Goal: Task Accomplishment & Management: Manage account settings

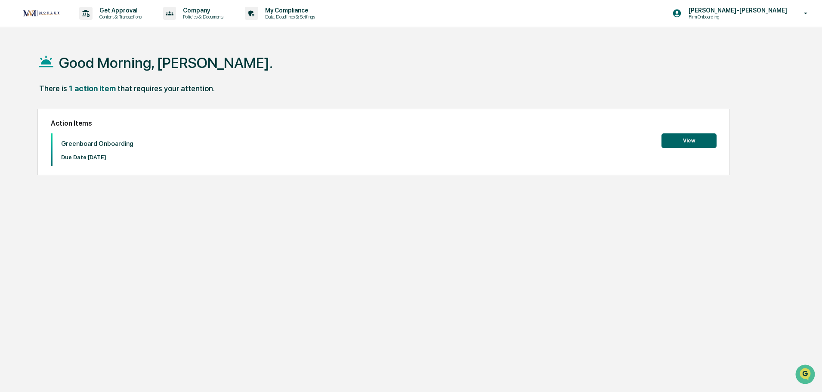
click at [677, 141] on button "View" at bounding box center [688, 140] width 55 height 15
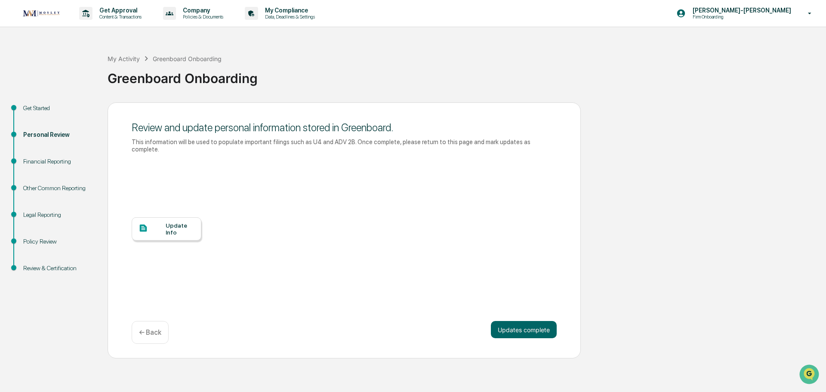
click at [40, 159] on div "Financial Reporting" at bounding box center [58, 161] width 71 height 9
click at [49, 166] on div "Financial Reporting" at bounding box center [58, 161] width 71 height 9
click at [120, 59] on div "My Activity" at bounding box center [124, 58] width 32 height 7
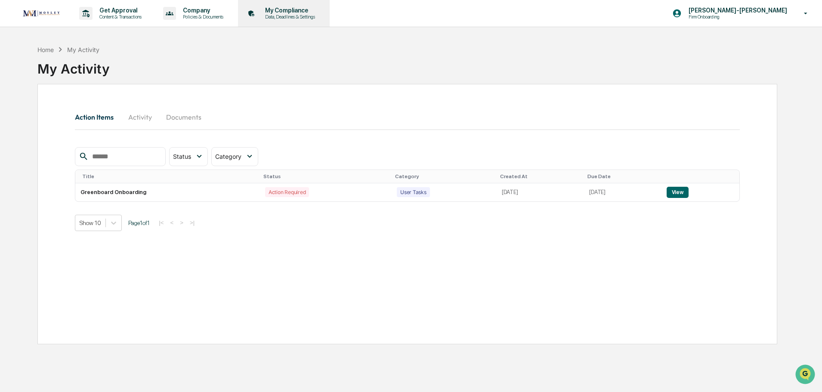
click at [298, 16] on p "Data, Deadlines & Settings" at bounding box center [288, 17] width 61 height 6
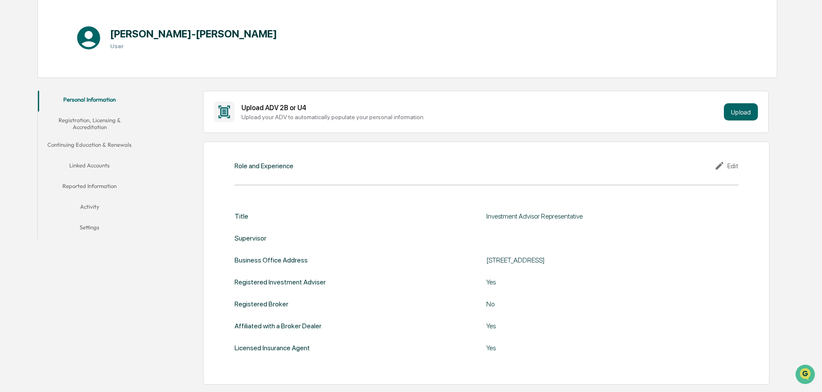
click at [72, 166] on button "Linked Accounts" at bounding box center [89, 167] width 103 height 21
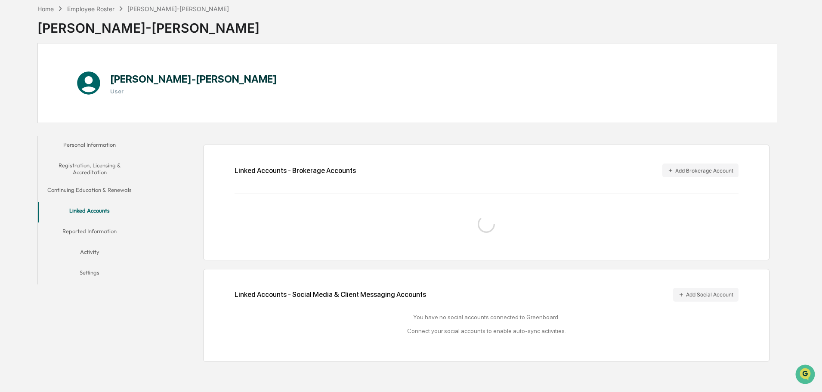
scroll to position [86, 0]
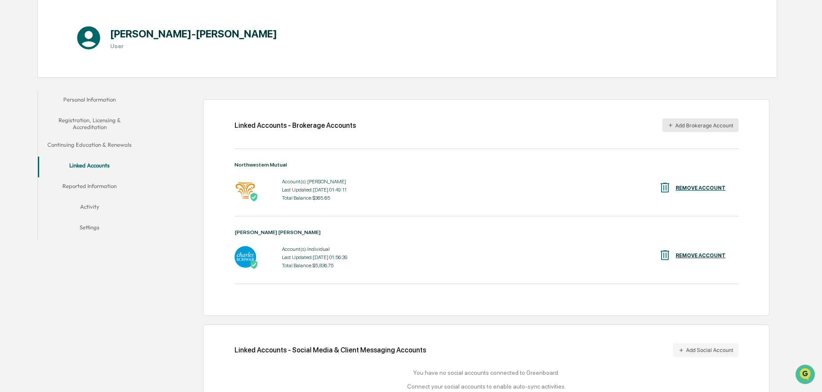
click at [702, 127] on button "Add Brokerage Account" at bounding box center [700, 125] width 76 height 14
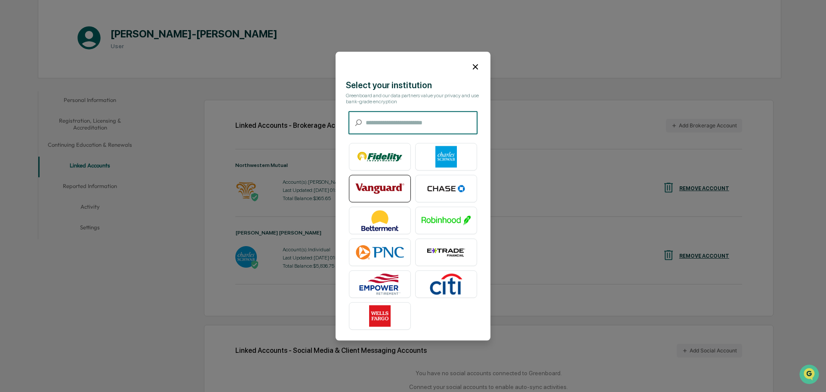
click at [381, 183] on img at bounding box center [379, 189] width 49 height 22
click at [476, 66] on icon at bounding box center [475, 66] width 9 height 9
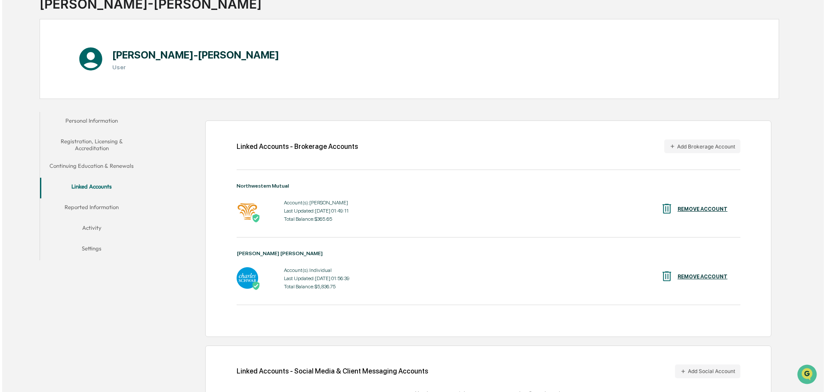
scroll to position [0, 0]
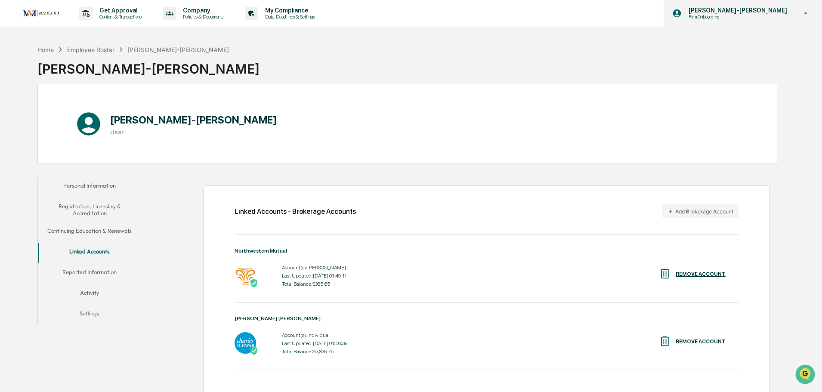
click at [766, 15] on p "Firm Onboarding" at bounding box center [724, 17] width 84 height 6
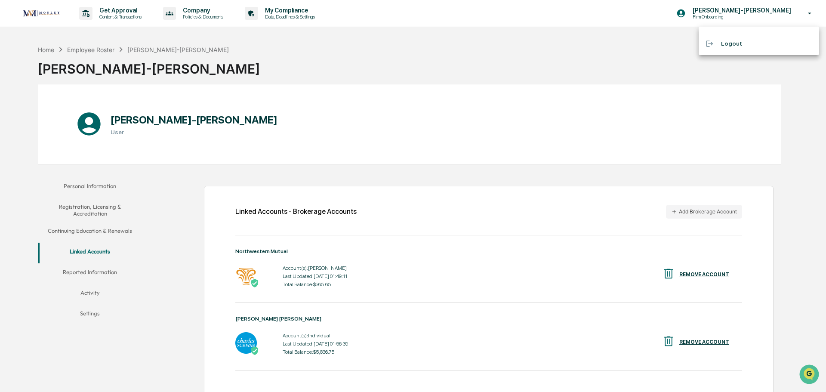
click at [282, 19] on div at bounding box center [413, 196] width 826 height 392
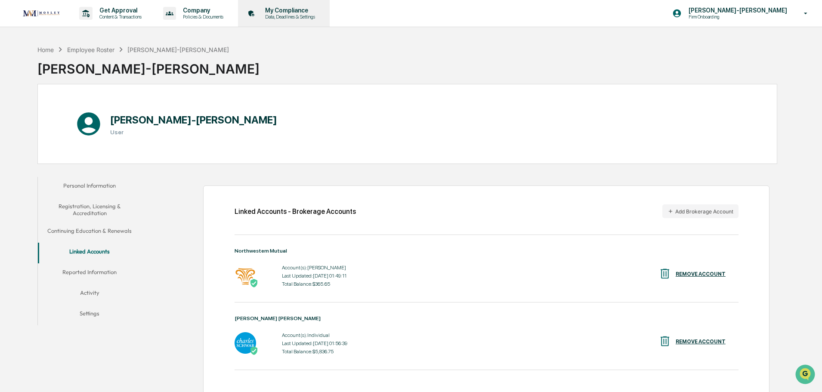
click at [281, 10] on p "My Compliance" at bounding box center [288, 10] width 61 height 7
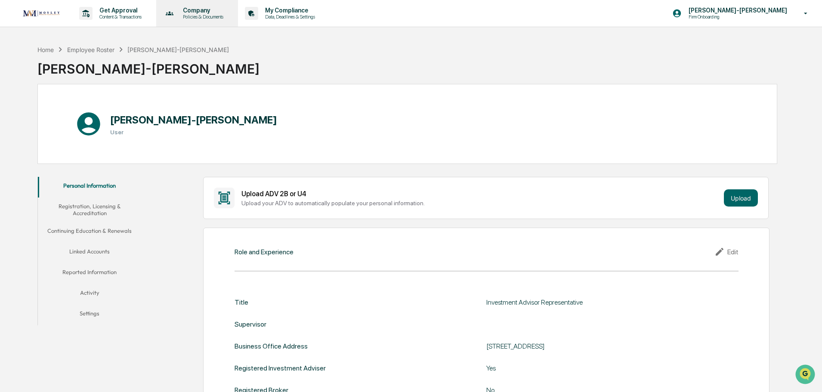
click at [211, 12] on p "Company" at bounding box center [202, 10] width 52 height 7
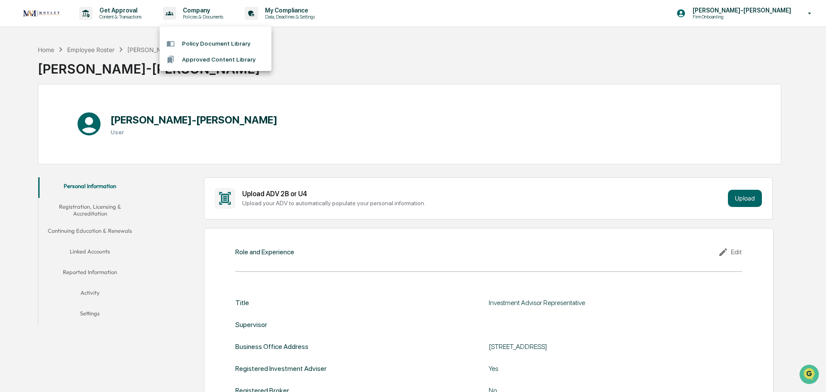
click at [128, 7] on div at bounding box center [413, 196] width 826 height 392
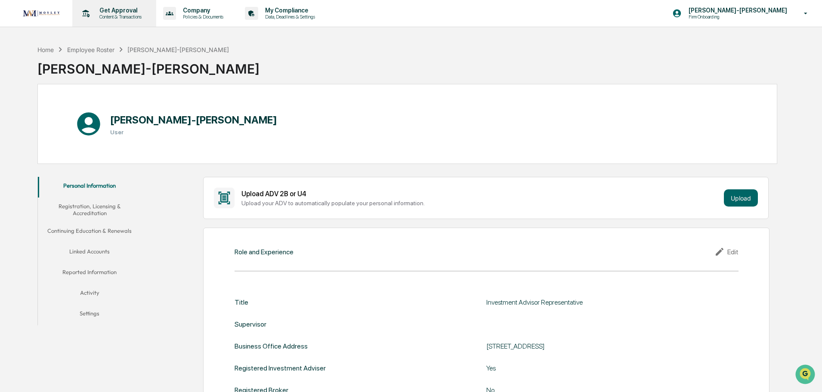
click at [118, 12] on p "Get Approval" at bounding box center [119, 10] width 53 height 7
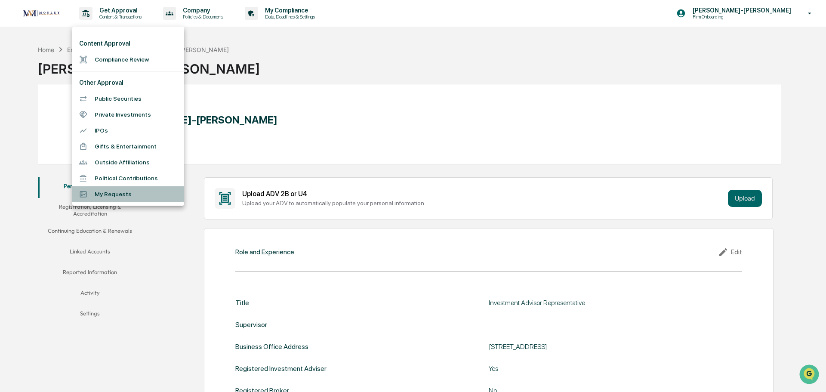
click at [119, 197] on li "My Requests" at bounding box center [128, 194] width 112 height 16
